Goal: Complete application form: Complete application form

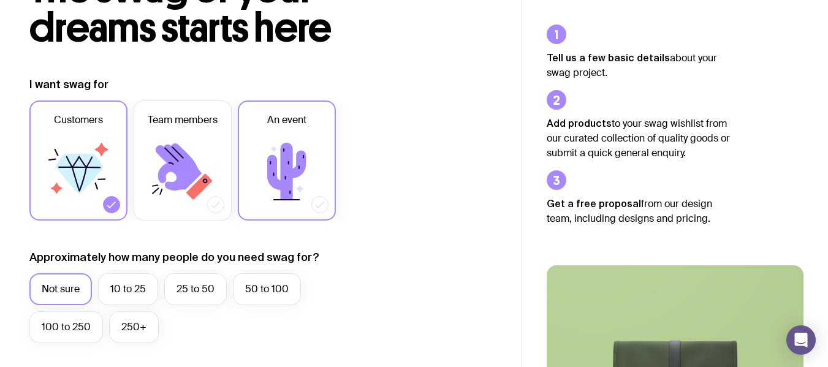
scroll to position [123, 0]
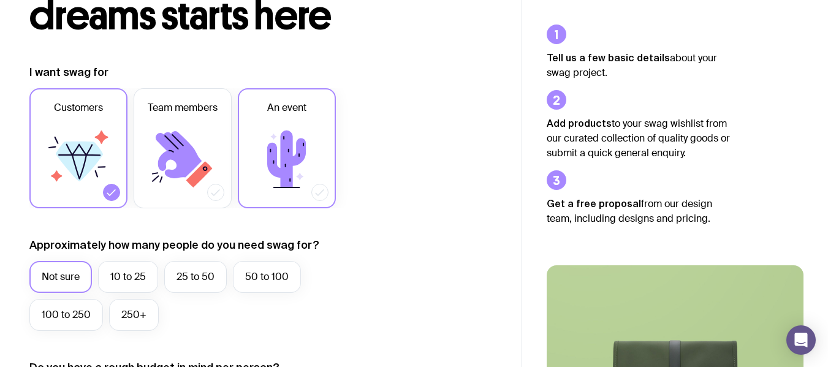
click at [282, 139] on icon at bounding box center [286, 159] width 39 height 57
click at [0, 0] on input "An event" at bounding box center [0, 0] width 0 height 0
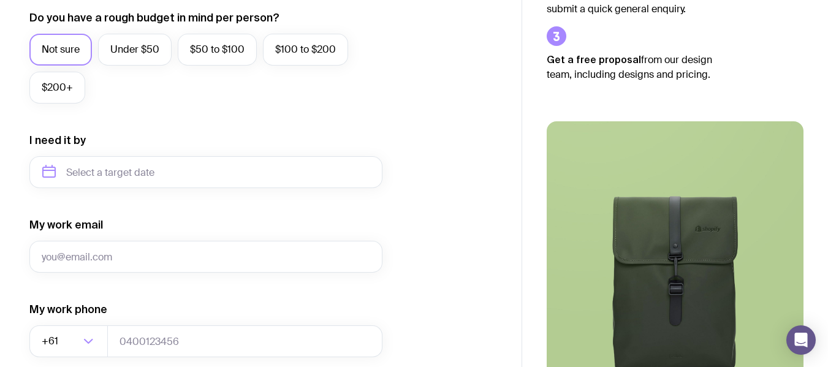
scroll to position [490, 0]
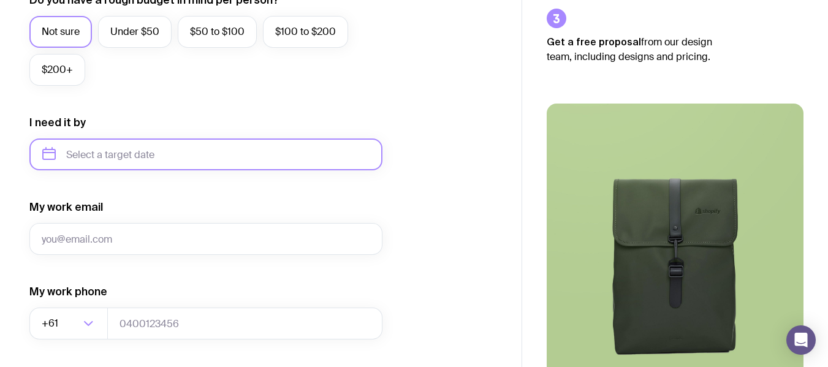
click at [137, 159] on input "text" at bounding box center [205, 155] width 353 height 32
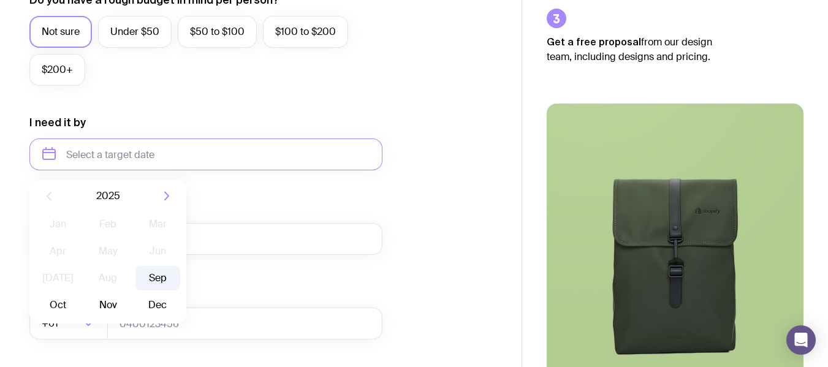
click at [80, 293] on button "Sep" at bounding box center [58, 305] width 45 height 25
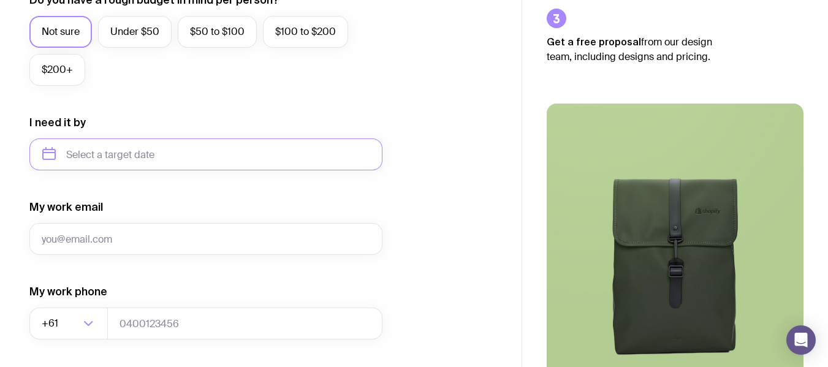
type input "[DATE]"
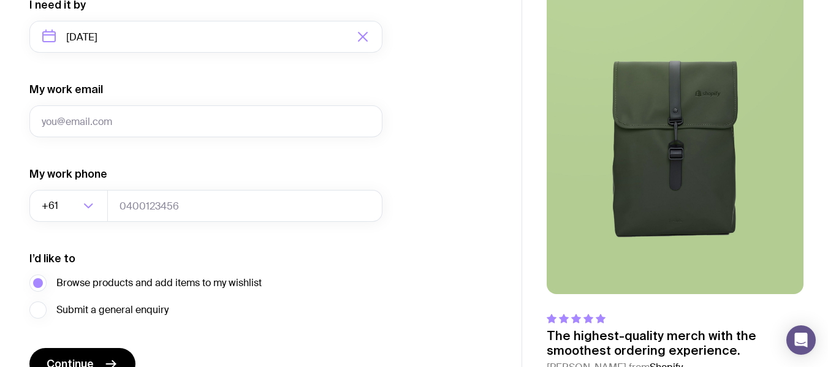
scroll to position [613, 0]
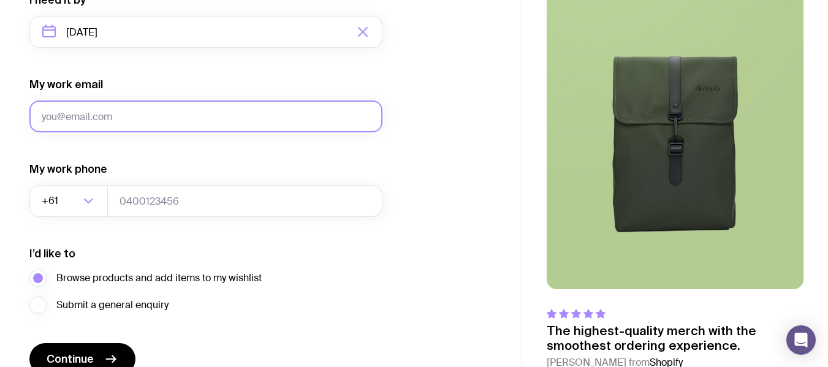
click at [66, 120] on input "My work email" at bounding box center [205, 117] width 353 height 32
type input "[EMAIL_ADDRESS][PERSON_NAME][DOMAIN_NAME]"
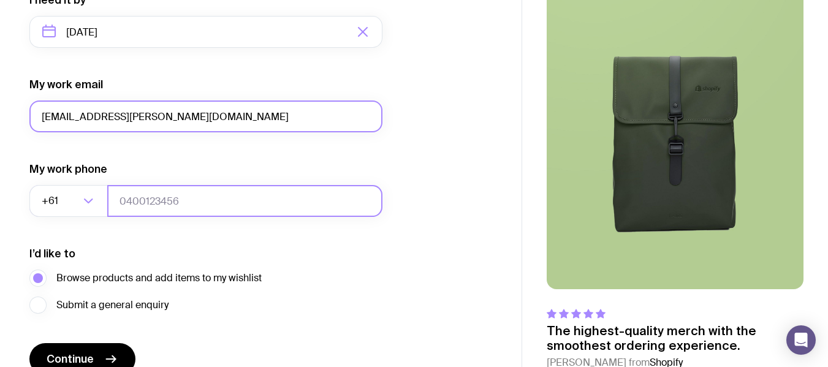
type input "0429726699"
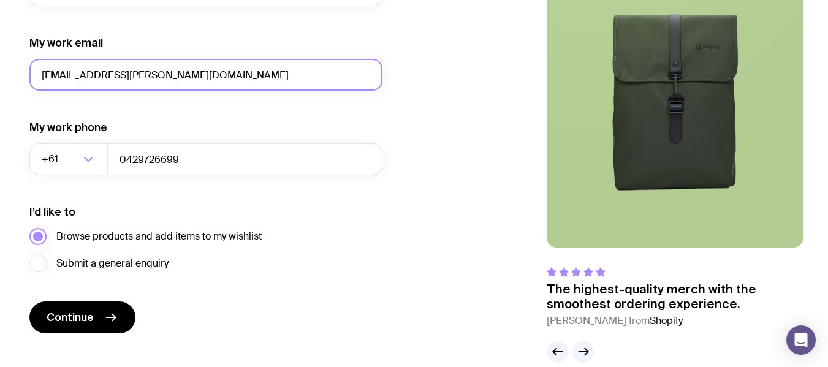
scroll to position [675, 0]
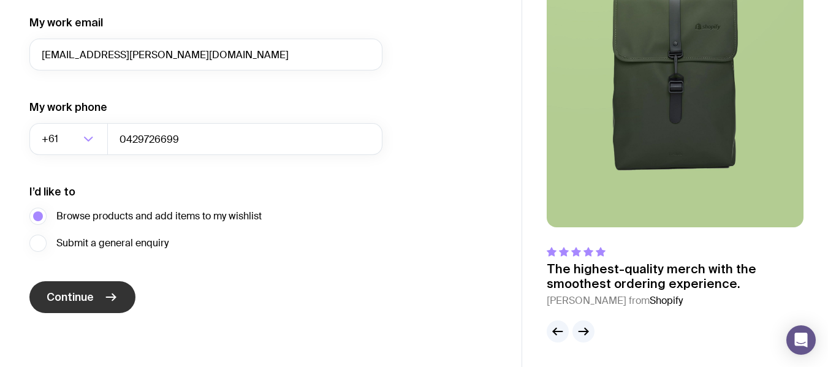
click at [109, 298] on icon "submit" at bounding box center [111, 297] width 15 height 15
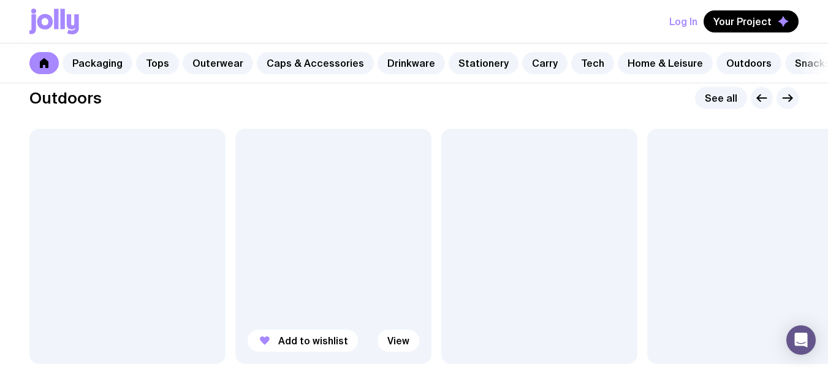
scroll to position [3984, 0]
